Goal: Find specific page/section: Locate a particular part of the current website

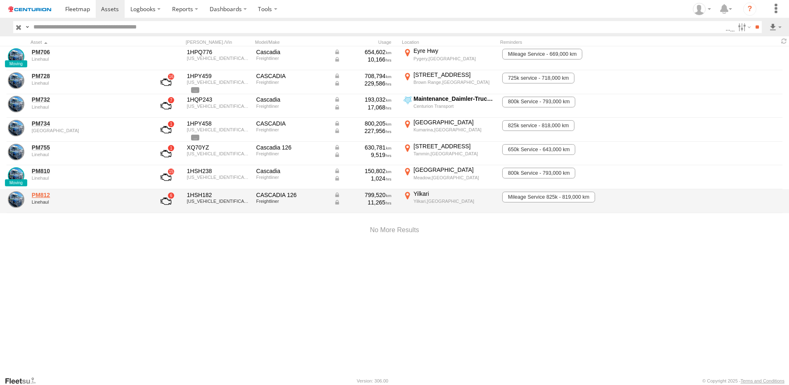
click at [43, 194] on link "PM812" at bounding box center [88, 194] width 113 height 7
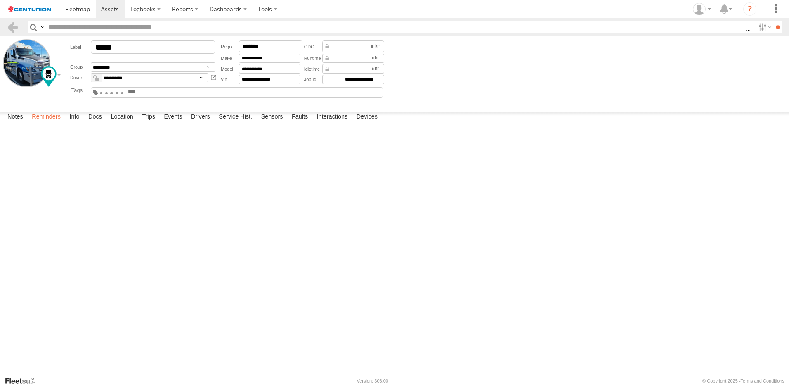
click at [43, 123] on label "Reminders" at bounding box center [46, 117] width 37 height 12
click at [0, 0] on label "Close" at bounding box center [0, 0] width 0 height 0
click at [12, 123] on label "Notes" at bounding box center [15, 117] width 24 height 12
click at [36, 123] on label "Reminders" at bounding box center [46, 117] width 37 height 12
click at [110, 7] on span at bounding box center [110, 9] width 18 height 8
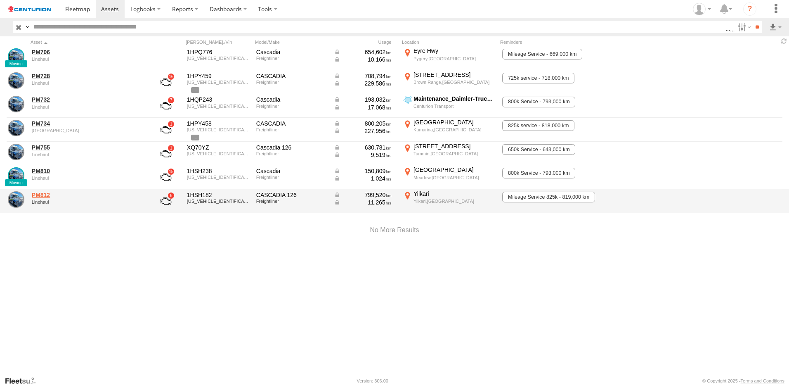
click at [41, 195] on link "PM812" at bounding box center [88, 194] width 113 height 7
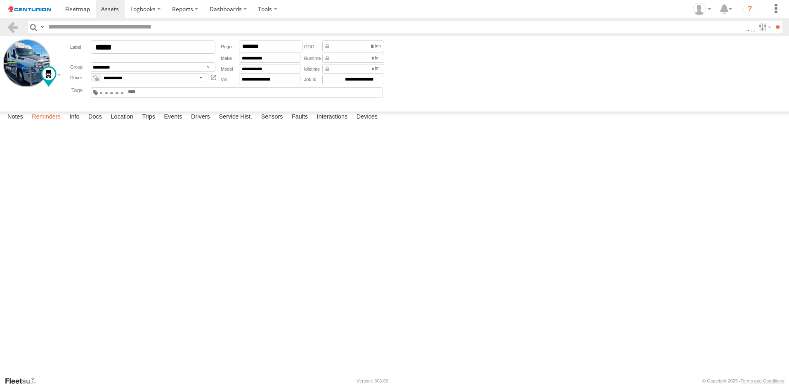
click at [40, 123] on label "Reminders" at bounding box center [46, 117] width 37 height 12
